Goal: Find contact information: Find contact information

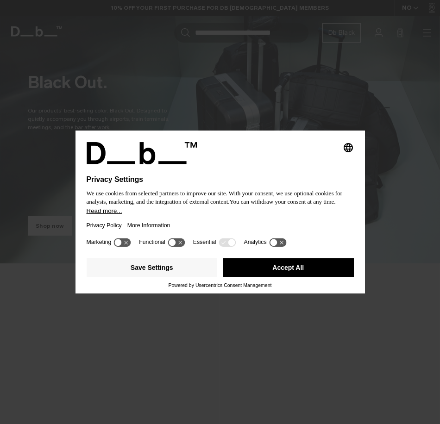
click at [282, 271] on button "Accept All" at bounding box center [288, 267] width 131 height 19
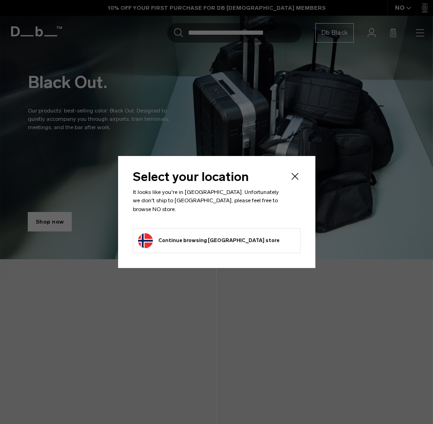
click at [295, 180] on icon "Close" at bounding box center [294, 176] width 7 height 7
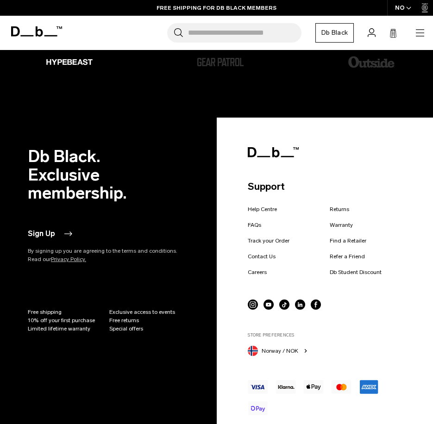
scroll to position [1570, 0]
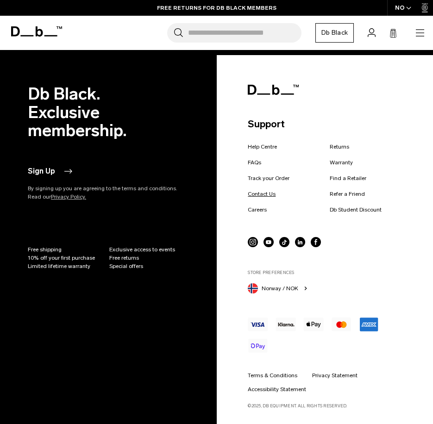
click at [263, 192] on link "Contact Us" at bounding box center [262, 194] width 28 height 8
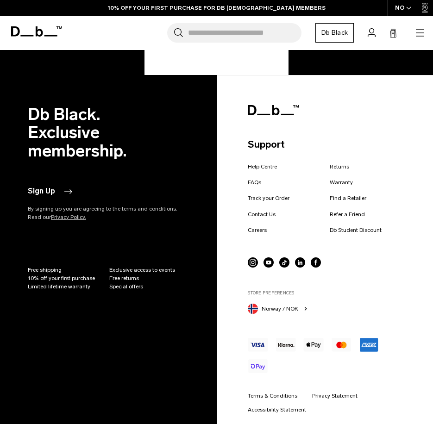
scroll to position [350, 0]
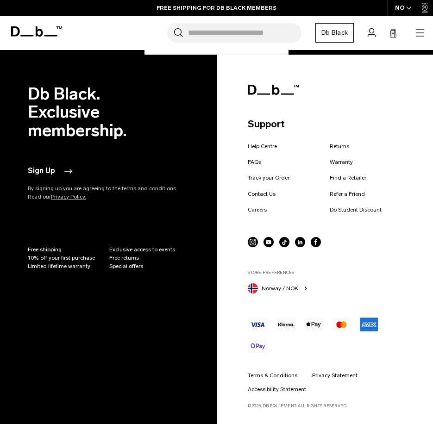
click at [353, 170] on ul "Help Centre FAQs Track your Order Contact Us Careers Returns Warranty Find a Re…" at bounding box center [326, 181] width 157 height 79
click at [351, 174] on link "Find a Retailer" at bounding box center [348, 178] width 37 height 8
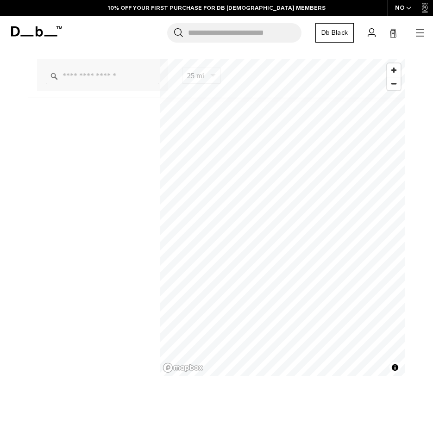
scroll to position [787, 0]
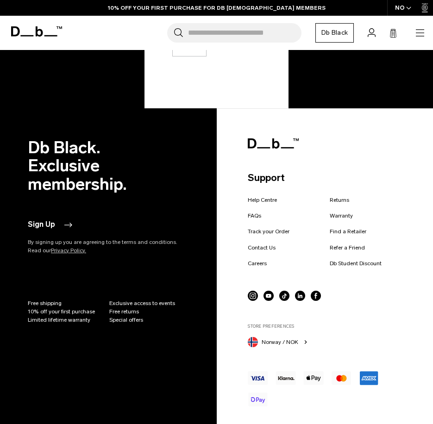
scroll to position [350, 0]
